Goal: Transaction & Acquisition: Purchase product/service

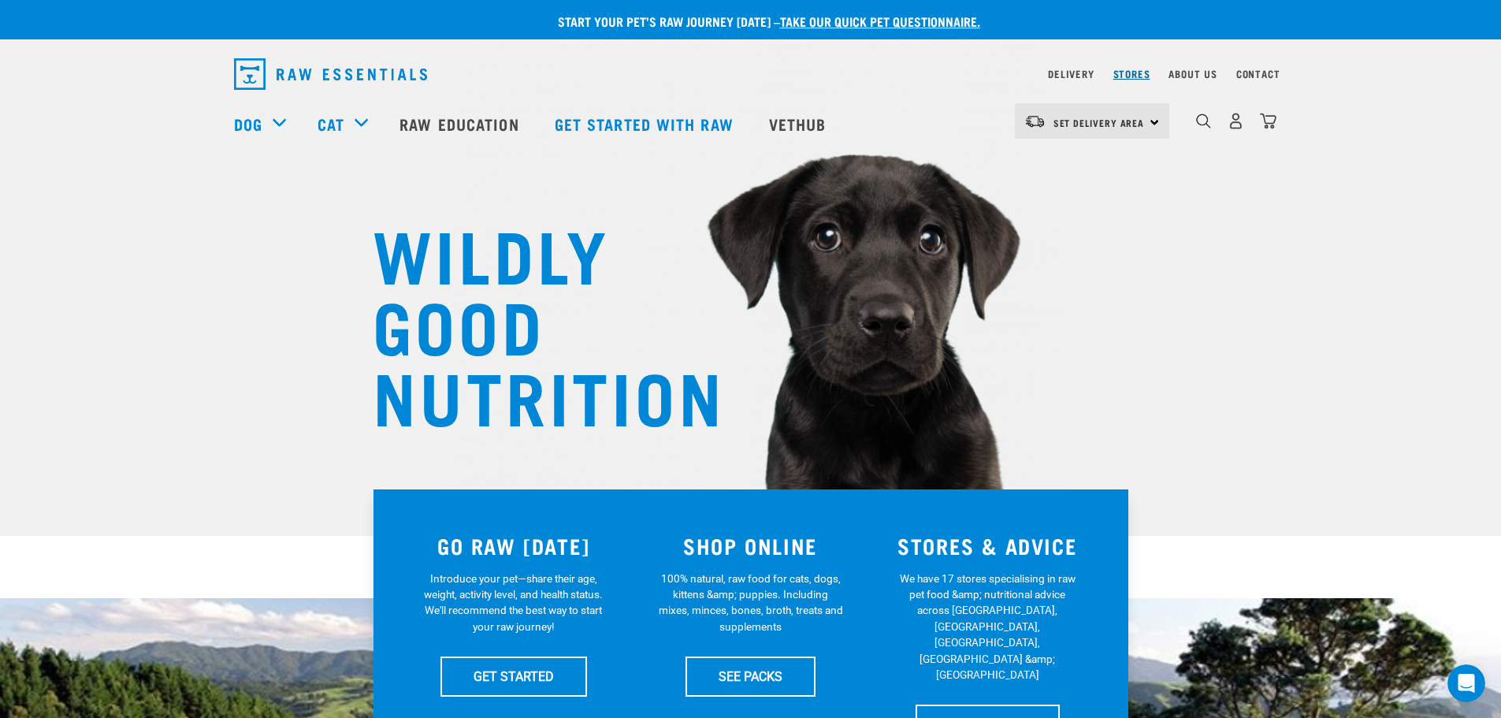
click at [1129, 72] on link "Stores" at bounding box center [1131, 74] width 37 height 6
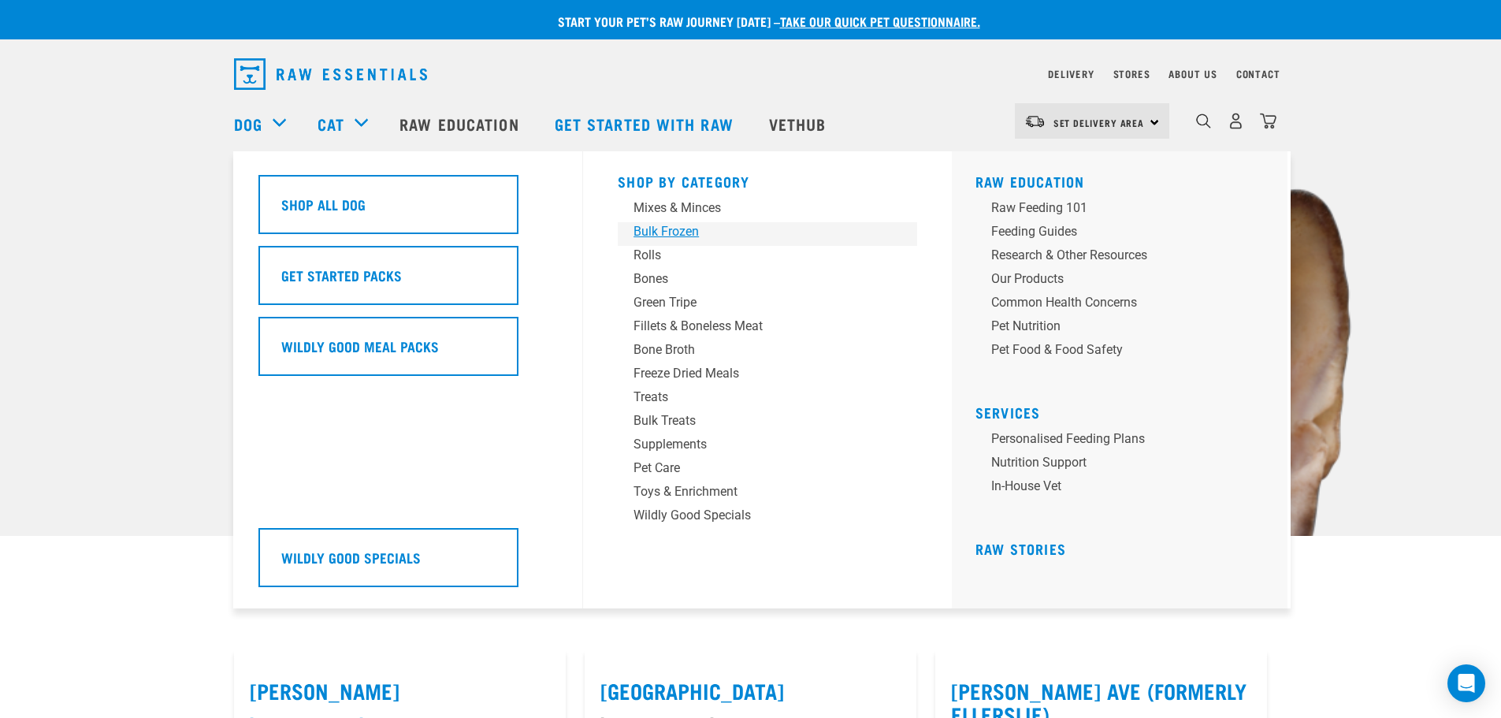
click at [654, 232] on div "Bulk Frozen" at bounding box center [756, 231] width 246 height 19
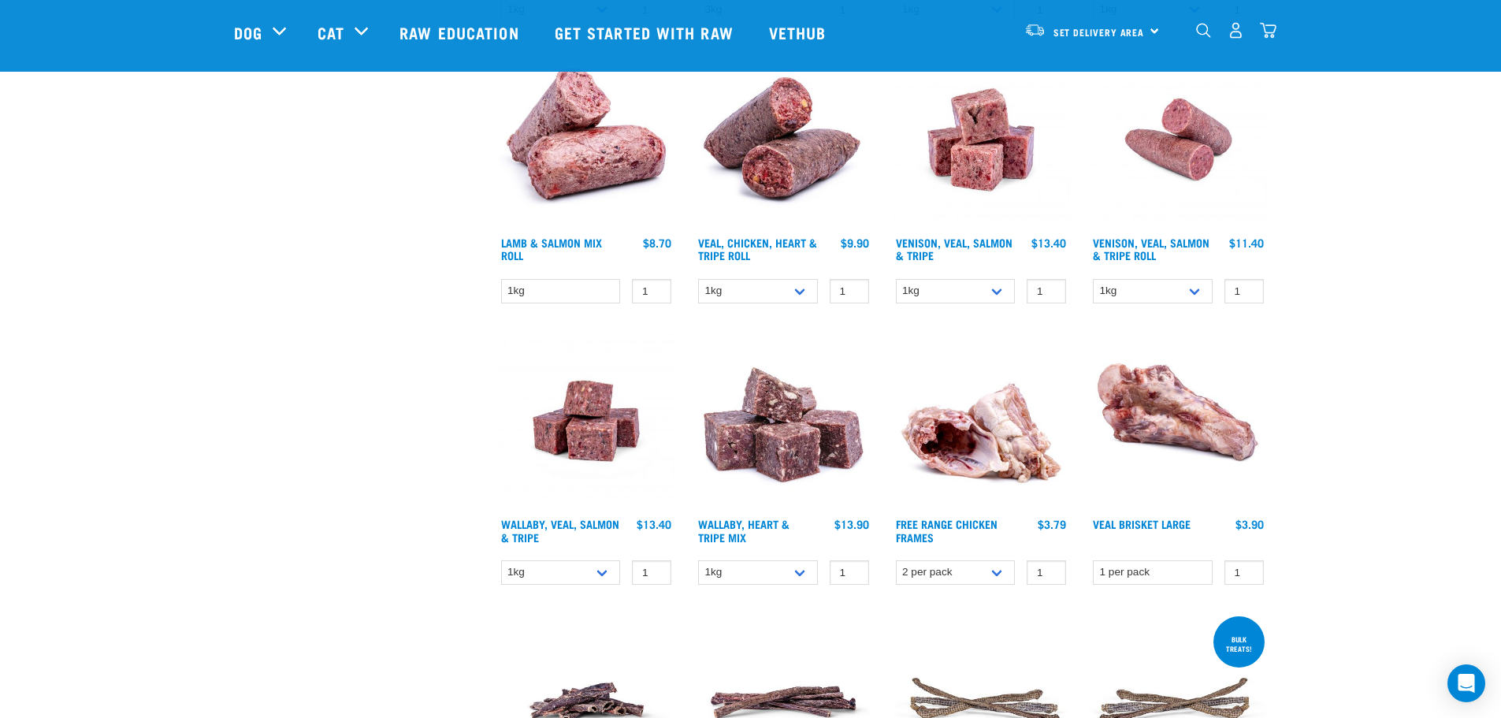
scroll to position [867, 0]
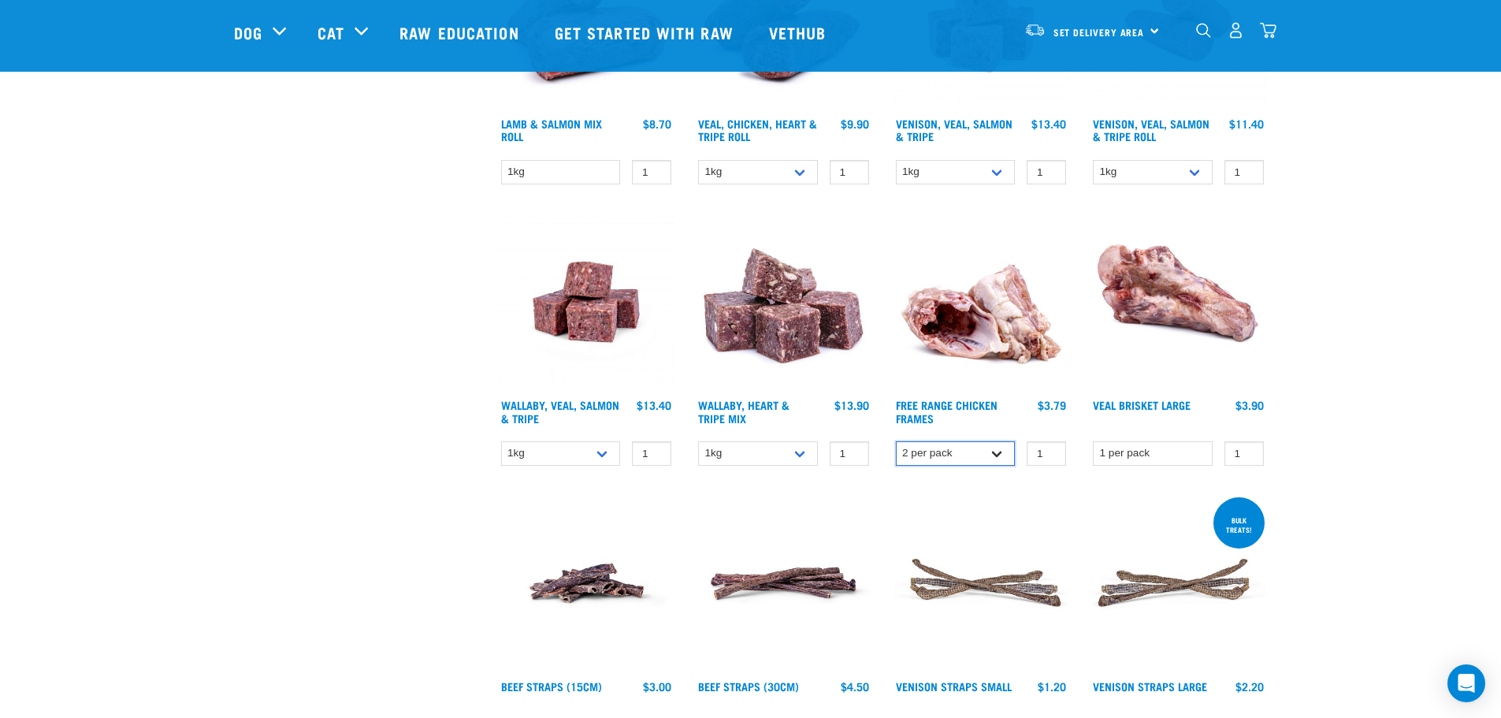
click at [1002, 455] on select "2 per pack Bulk (14 pack)" at bounding box center [956, 453] width 120 height 24
select select "804"
click at [896, 441] on select "2 per pack Bulk (14 pack)" at bounding box center [956, 453] width 120 height 24
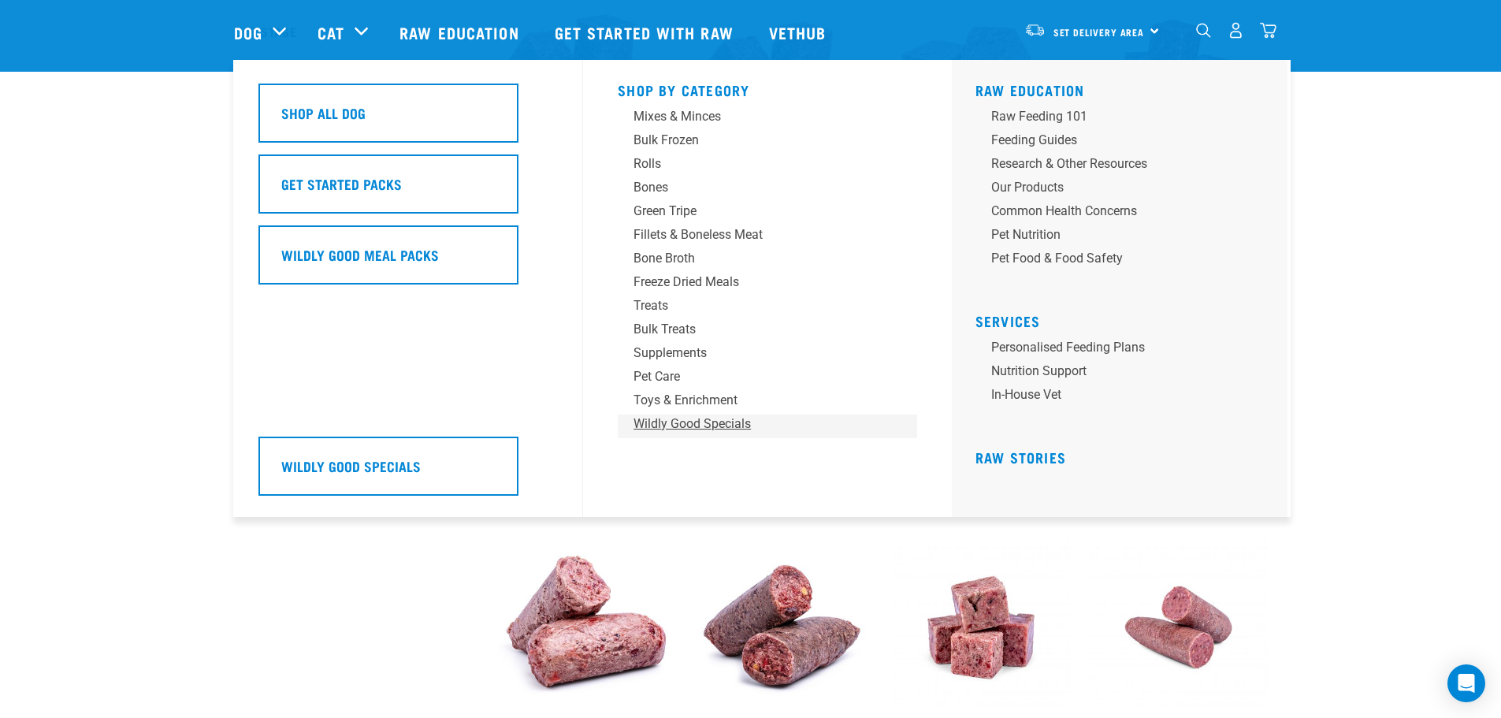
scroll to position [315, 0]
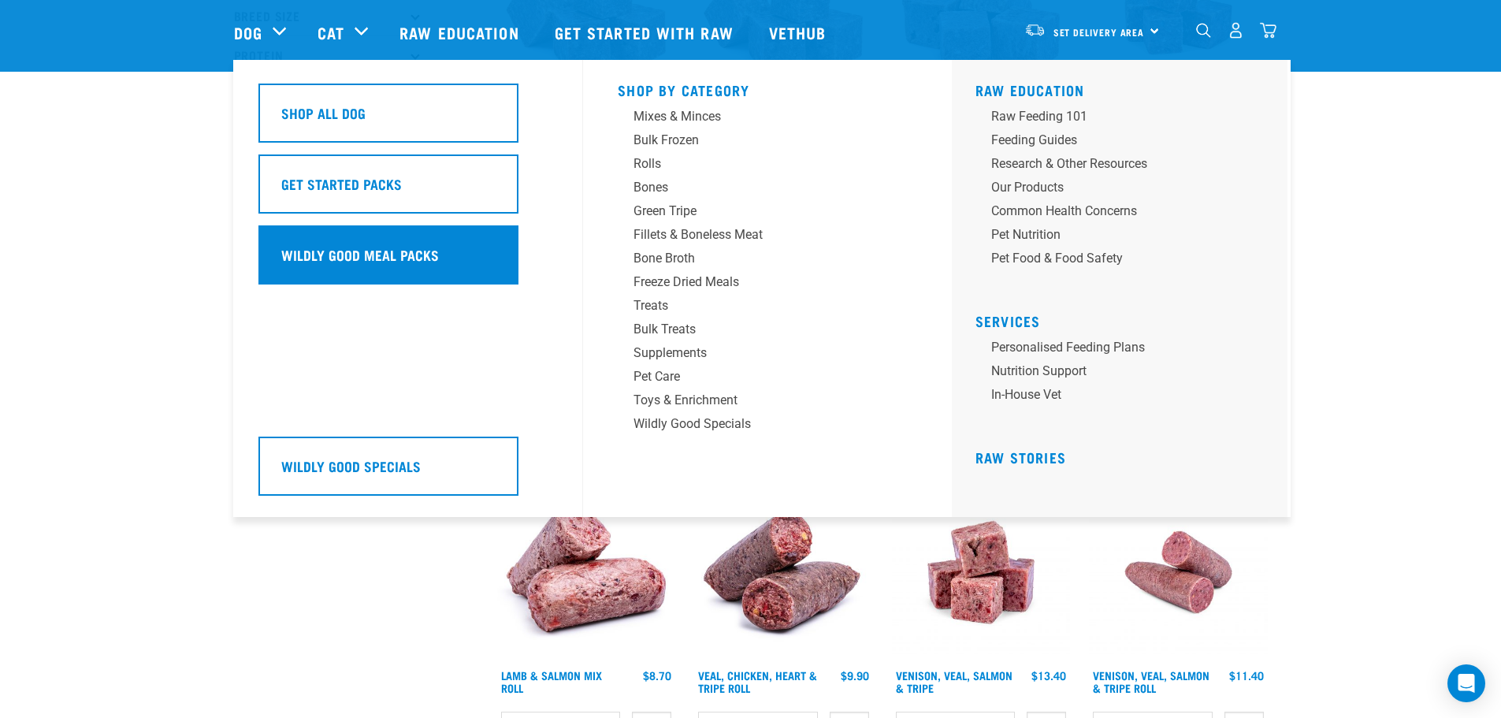
click at [387, 261] on h5 "Wildly Good Meal Packs" at bounding box center [360, 254] width 158 height 20
